Goal: Task Accomplishment & Management: Use online tool/utility

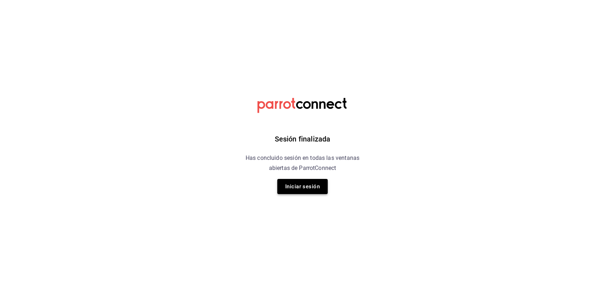
click at [277, 185] on button "Iniciar sesión" at bounding box center [302, 186] width 50 height 15
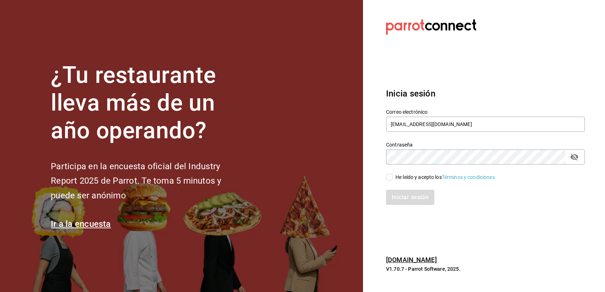
click at [388, 176] on input "He leído y acepto los Términos y condiciones." at bounding box center [389, 177] width 6 height 6
checkbox input "true"
click at [403, 202] on button "Iniciar sesión" at bounding box center [410, 197] width 49 height 15
